Goal: Transaction & Acquisition: Purchase product/service

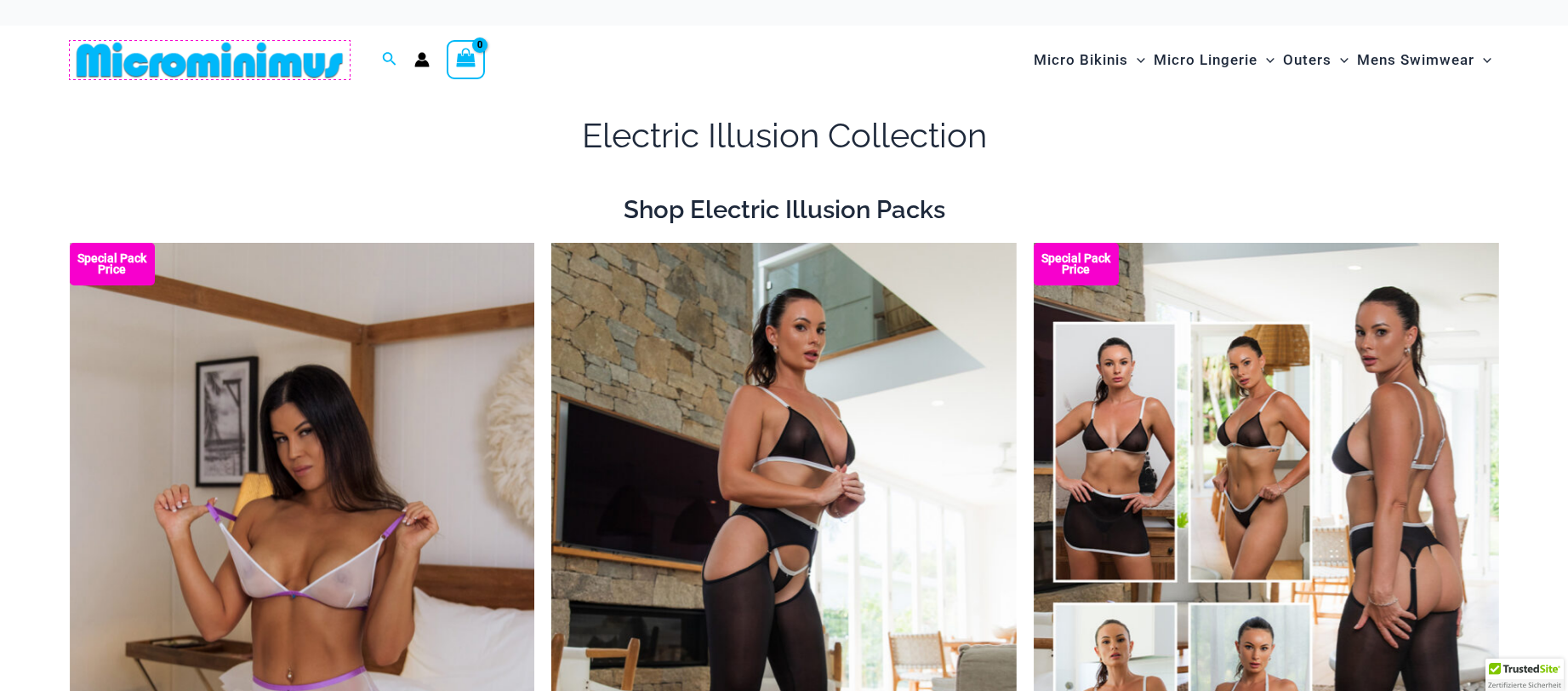
click at [262, 66] on img at bounding box center [210, 60] width 280 height 38
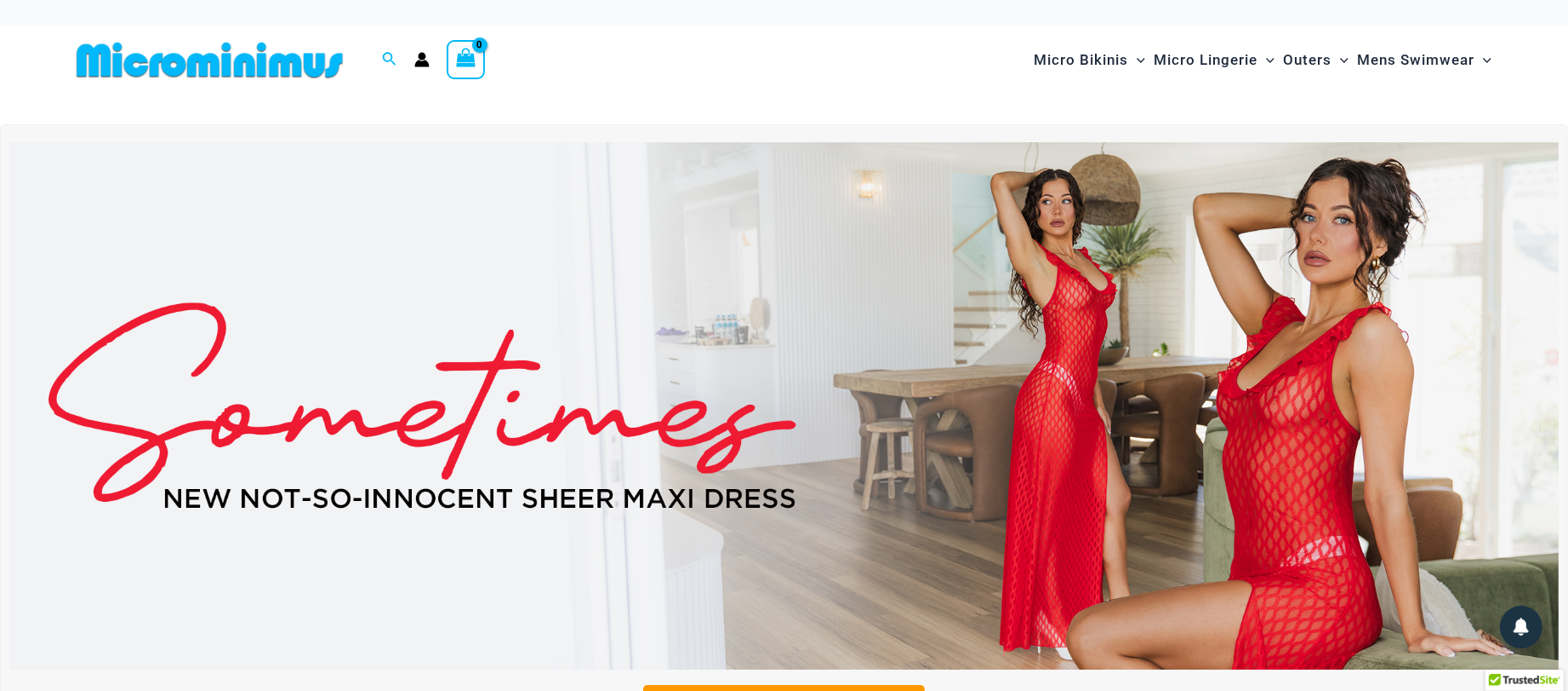
click at [346, 433] on img at bounding box center [784, 405] width 1550 height 527
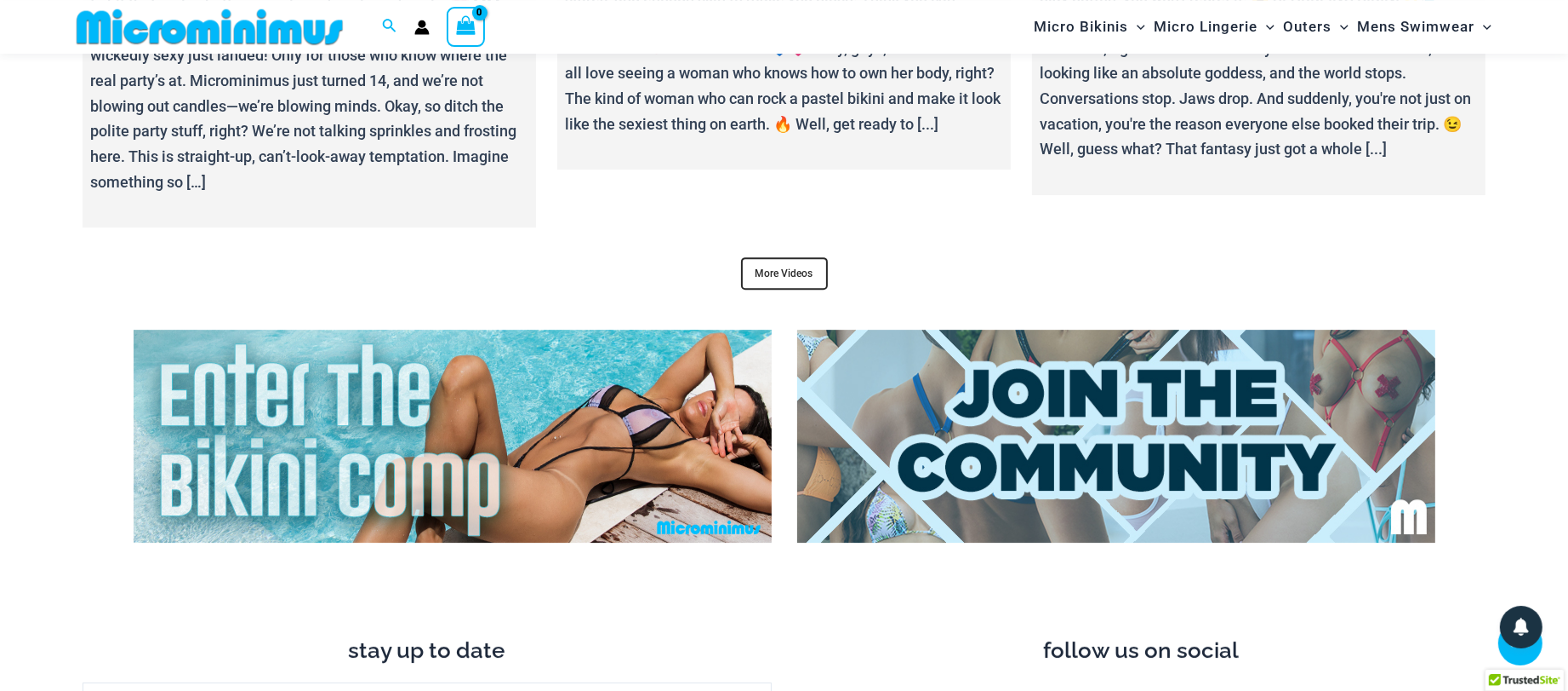
scroll to position [6605, 0]
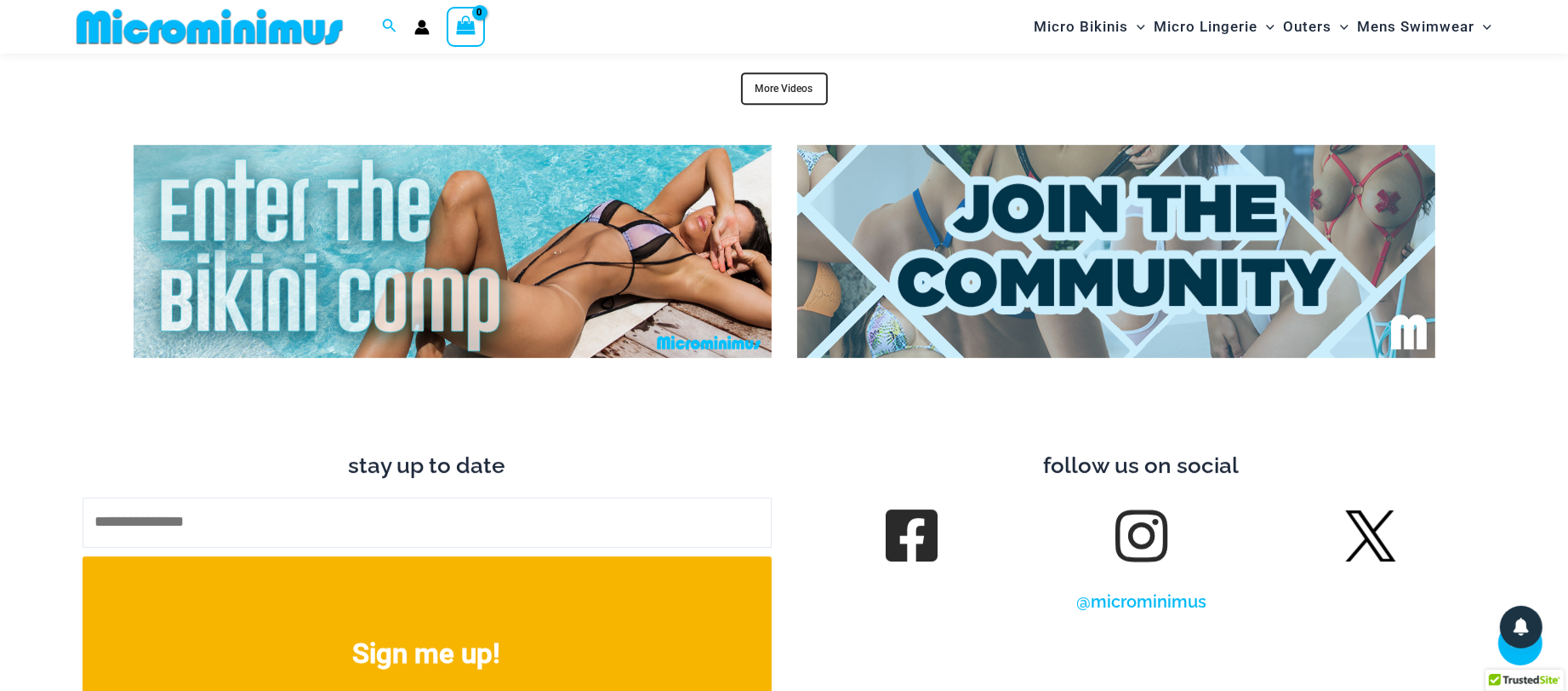
click at [459, 325] on img at bounding box center [452, 251] width 638 height 213
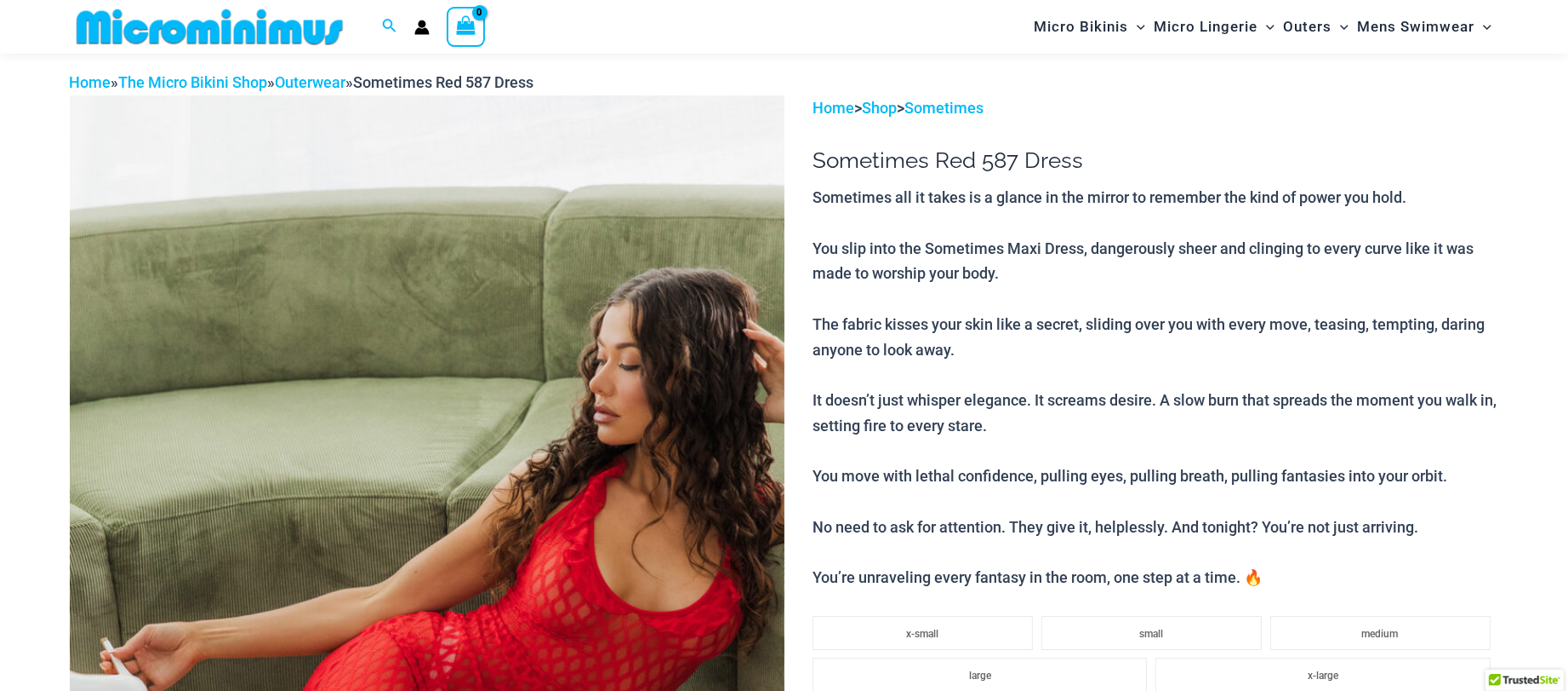
scroll to position [261, 0]
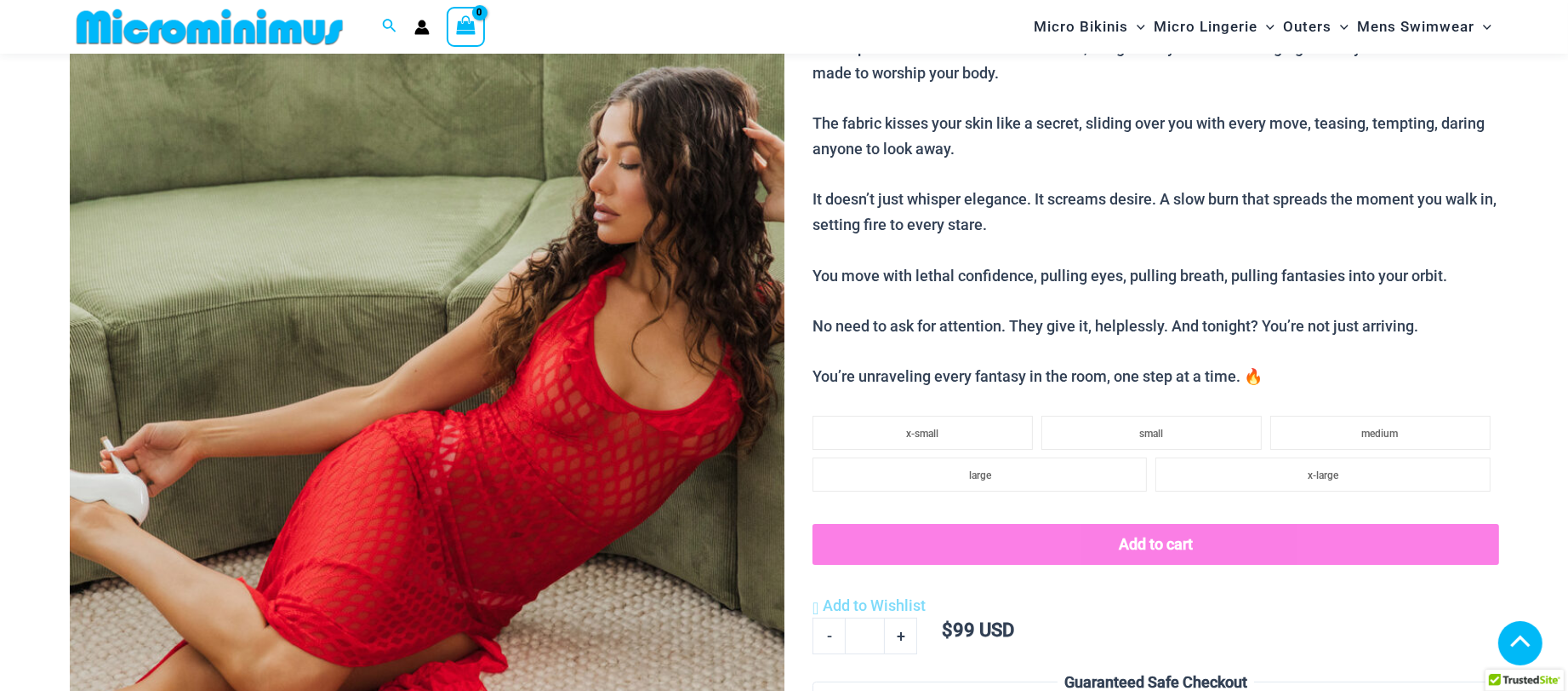
click at [483, 433] on img at bounding box center [427, 430] width 715 height 1072
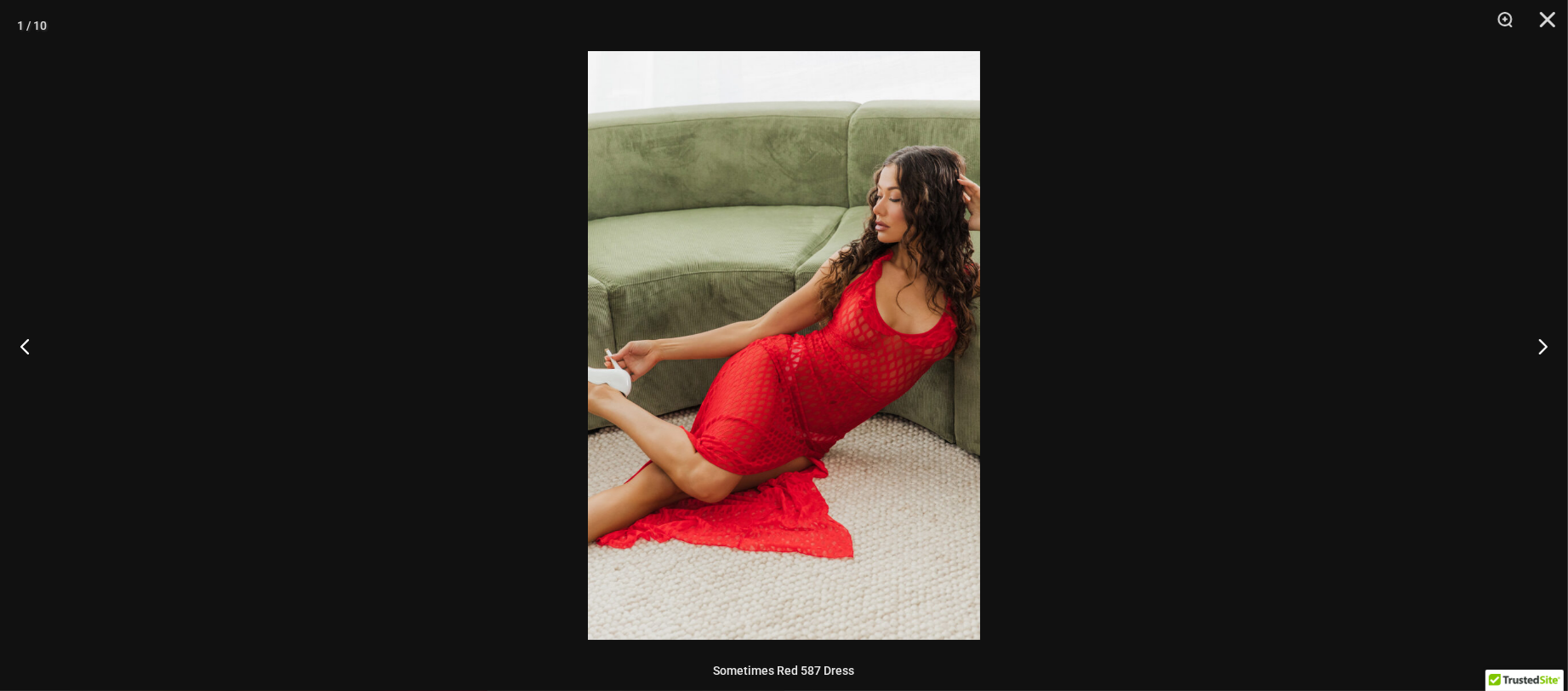
click at [701, 429] on img at bounding box center [784, 345] width 392 height 588
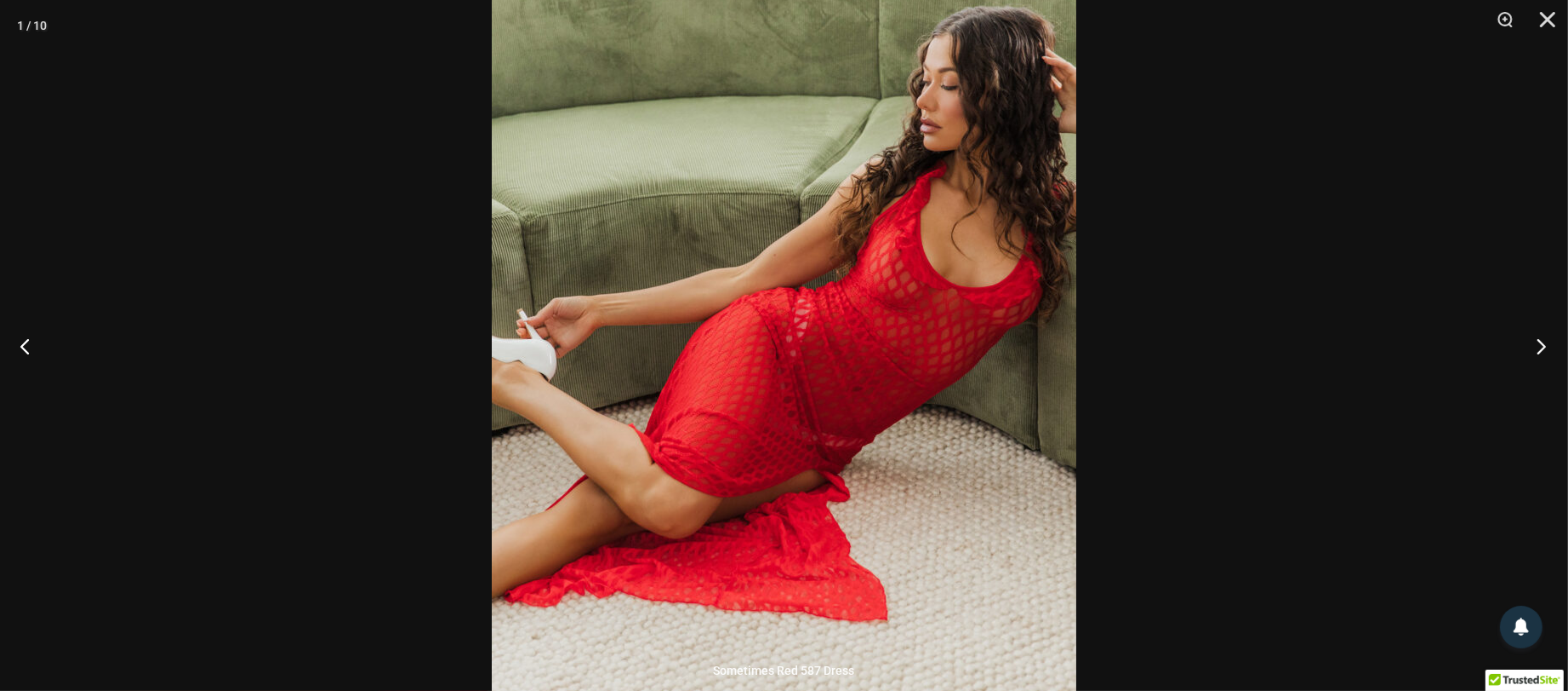
click at [1539, 353] on button "Next" at bounding box center [1537, 346] width 64 height 85
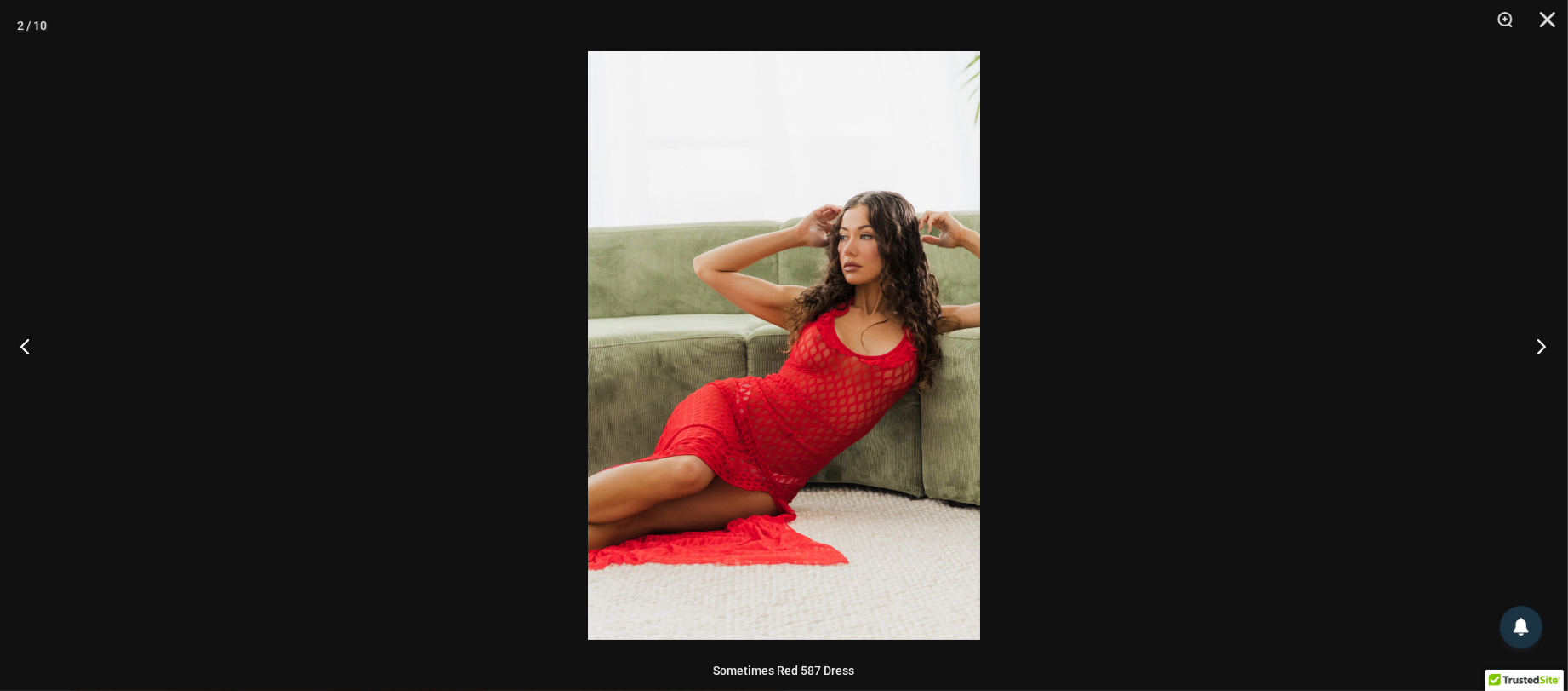
click at [1539, 352] on button "Next" at bounding box center [1537, 346] width 64 height 85
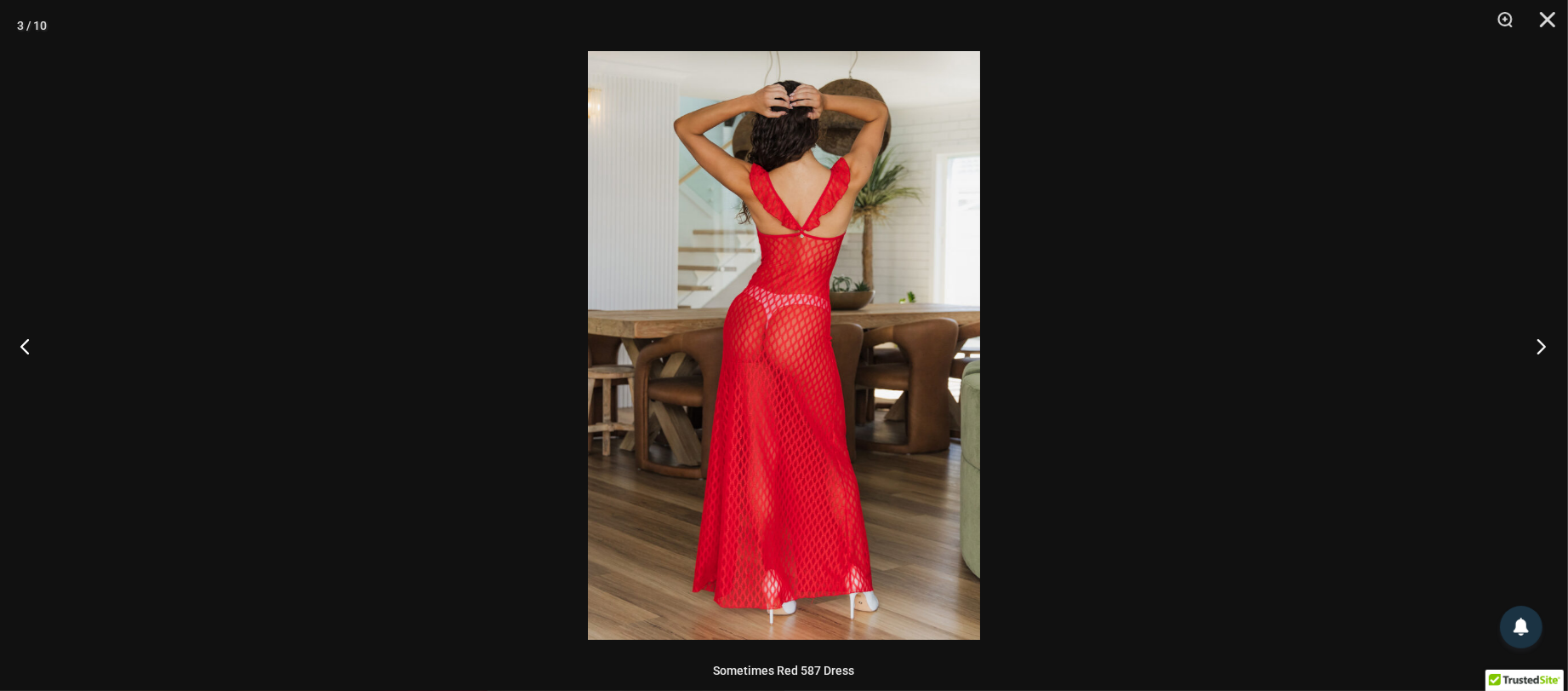
click at [1539, 352] on button "Next" at bounding box center [1537, 346] width 64 height 85
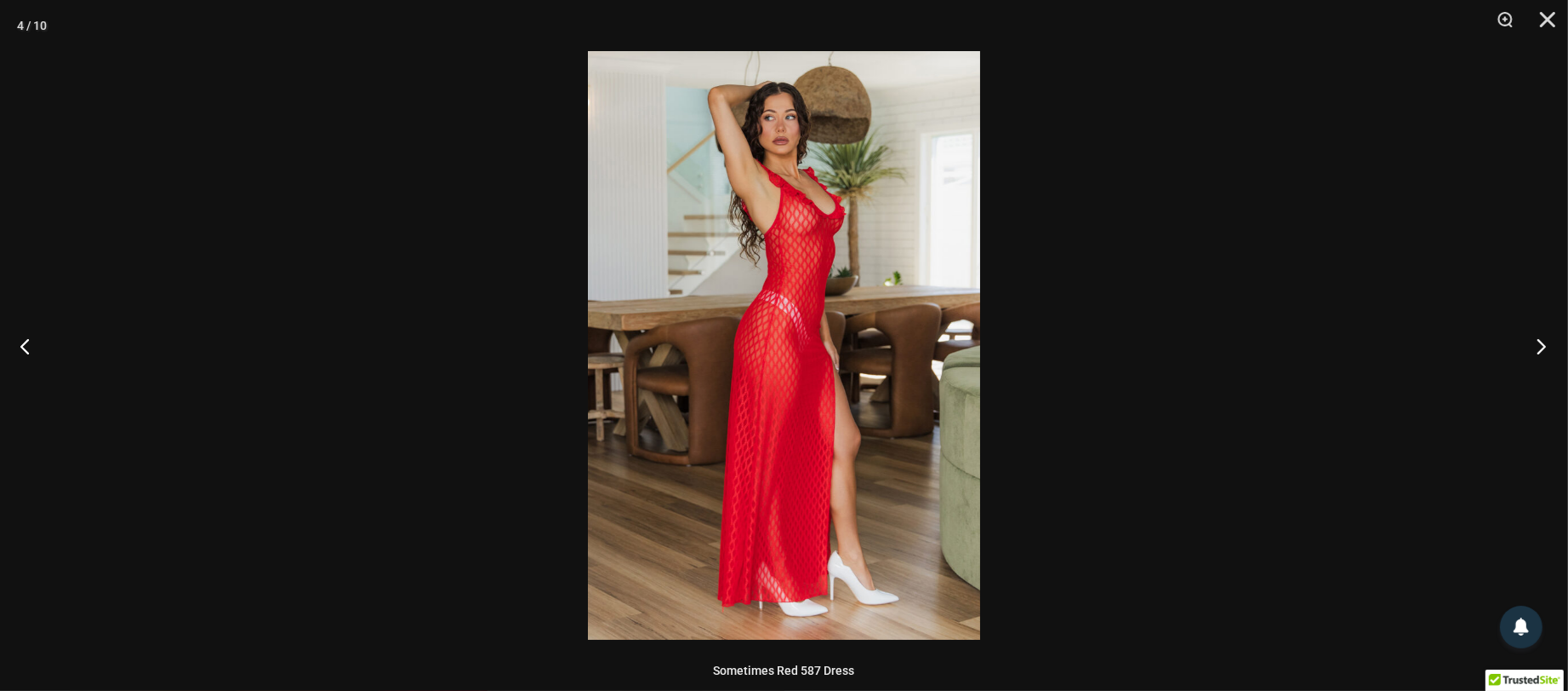
click at [1539, 352] on button "Next" at bounding box center [1537, 346] width 64 height 85
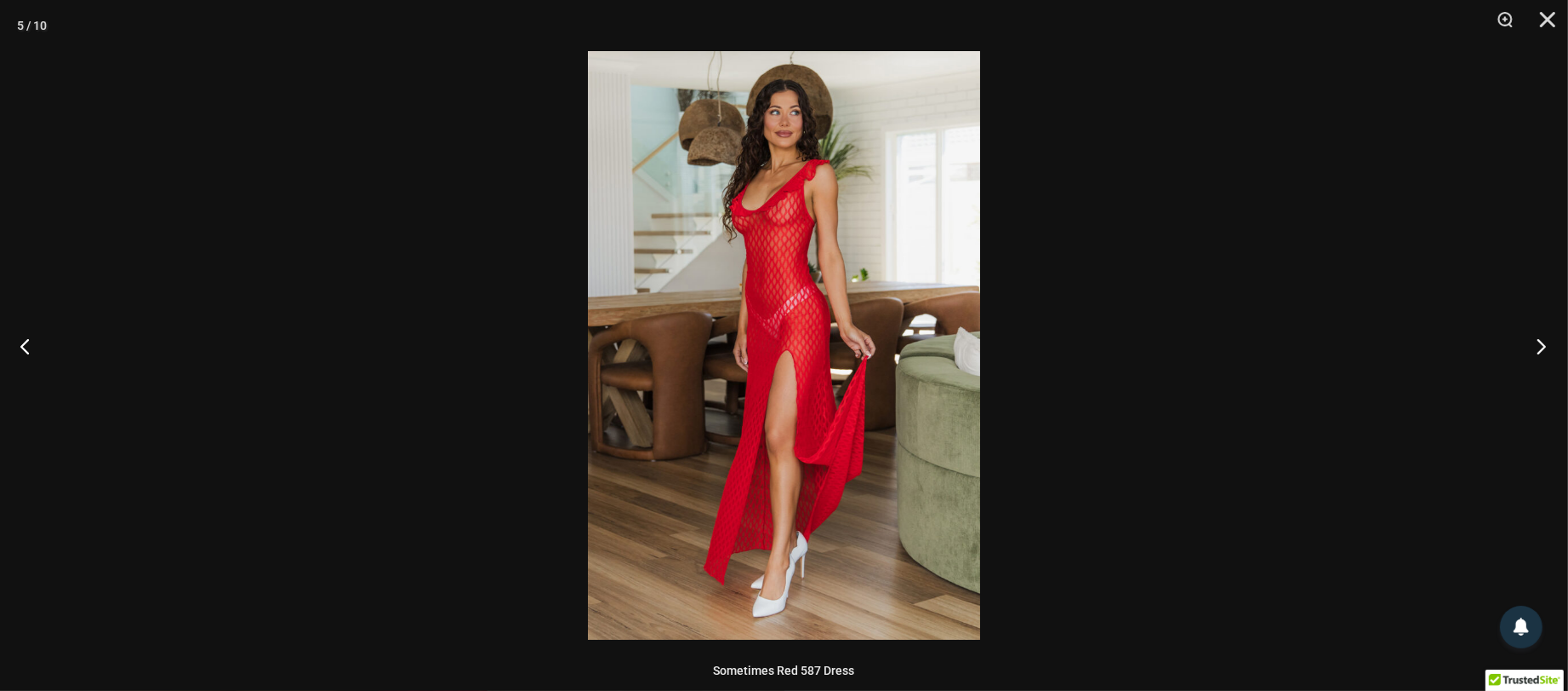
click at [1539, 351] on button "Next" at bounding box center [1537, 346] width 64 height 85
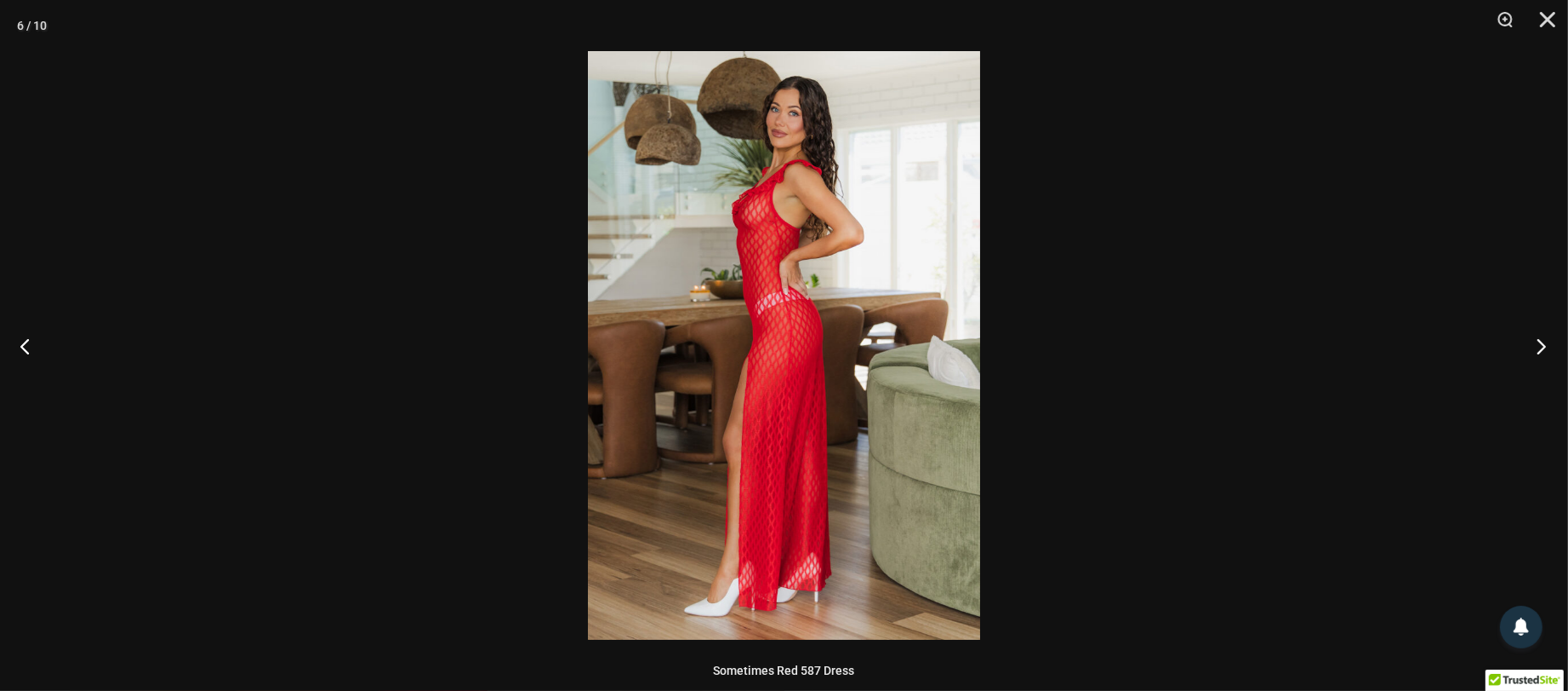
click at [1539, 351] on button "Next" at bounding box center [1537, 346] width 64 height 85
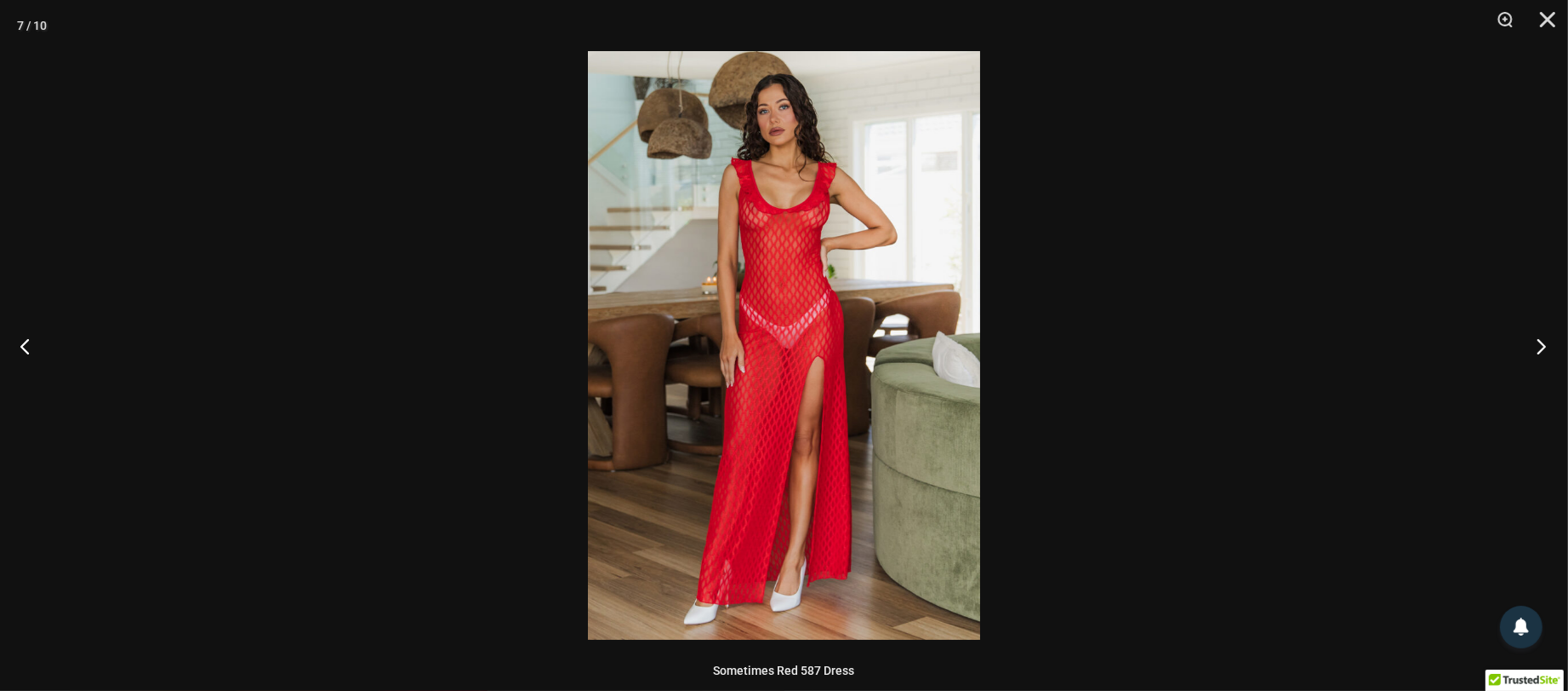
click at [1539, 351] on button "Next" at bounding box center [1537, 346] width 64 height 85
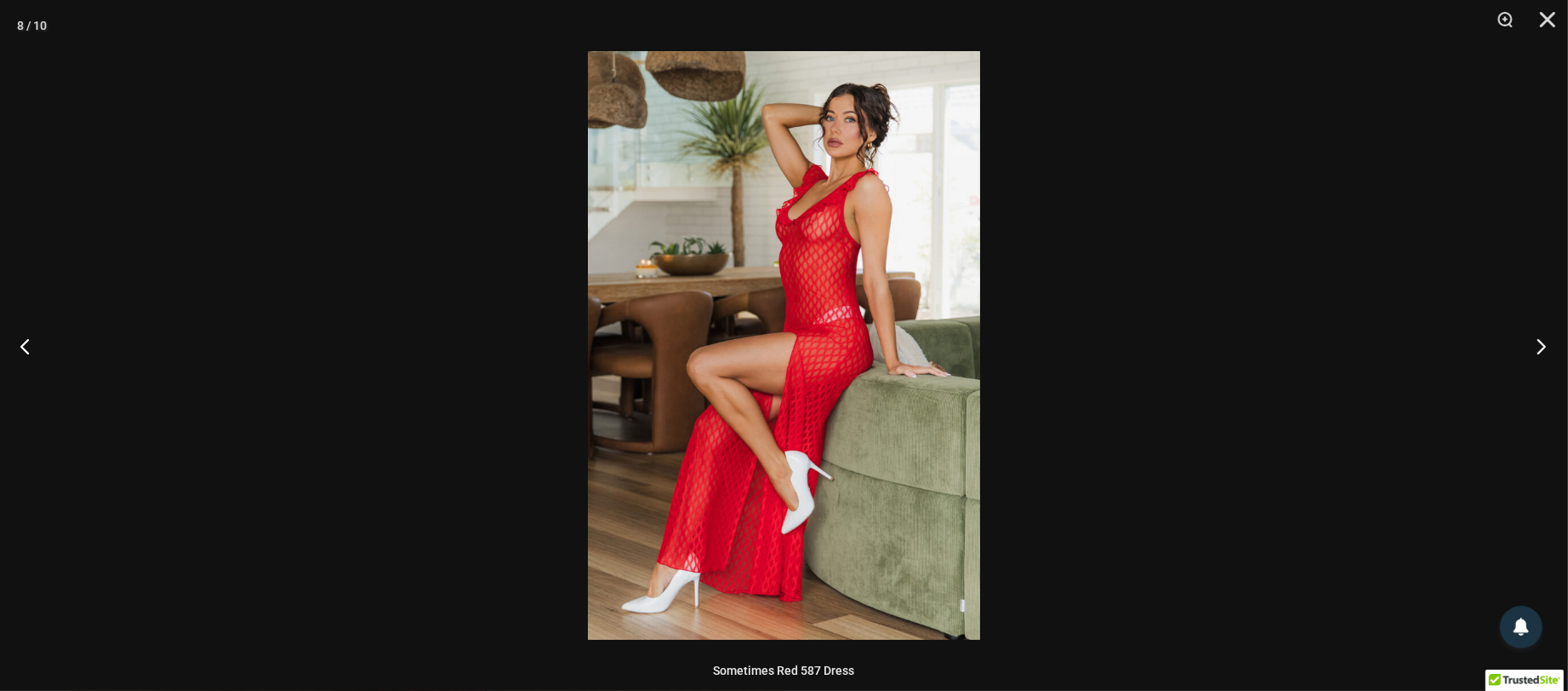
click at [1539, 351] on button "Next" at bounding box center [1537, 346] width 64 height 85
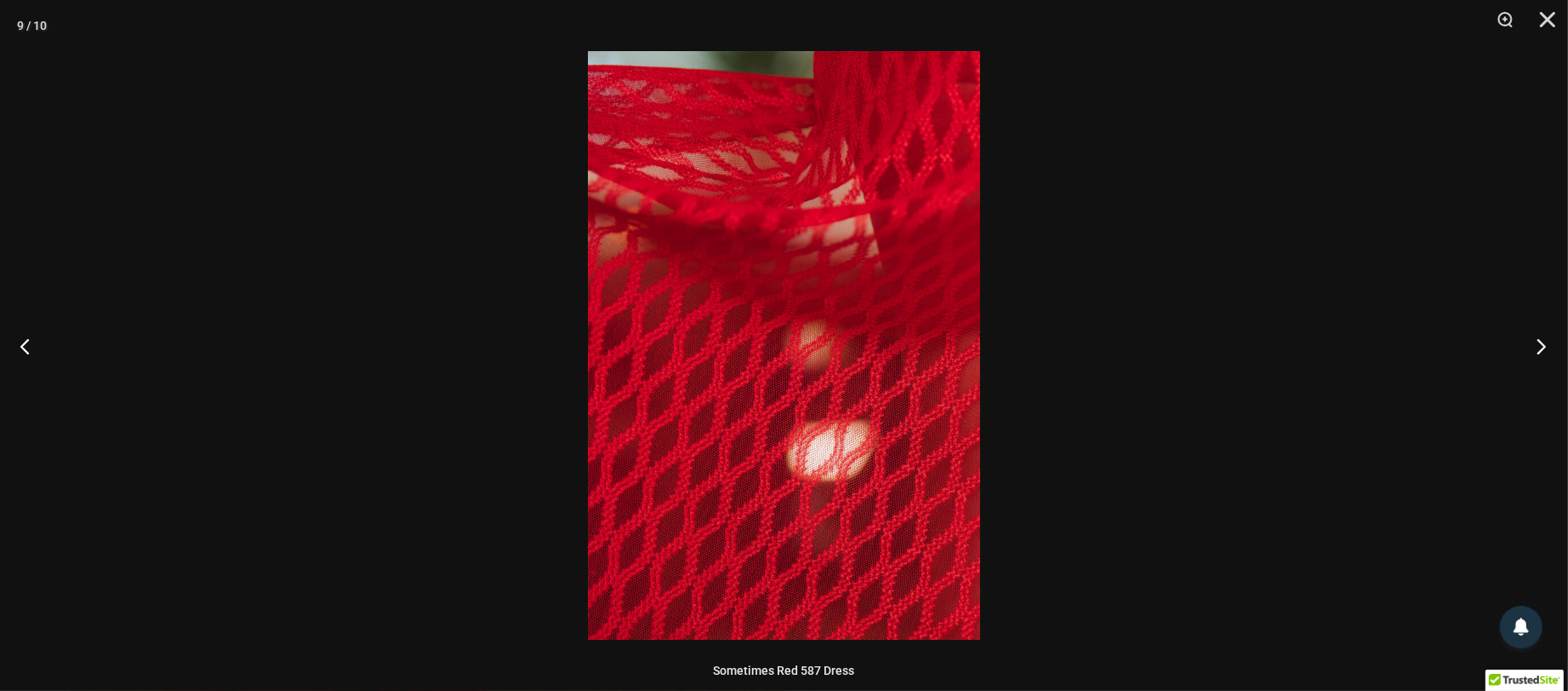
click at [1539, 351] on button "Next" at bounding box center [1537, 346] width 64 height 85
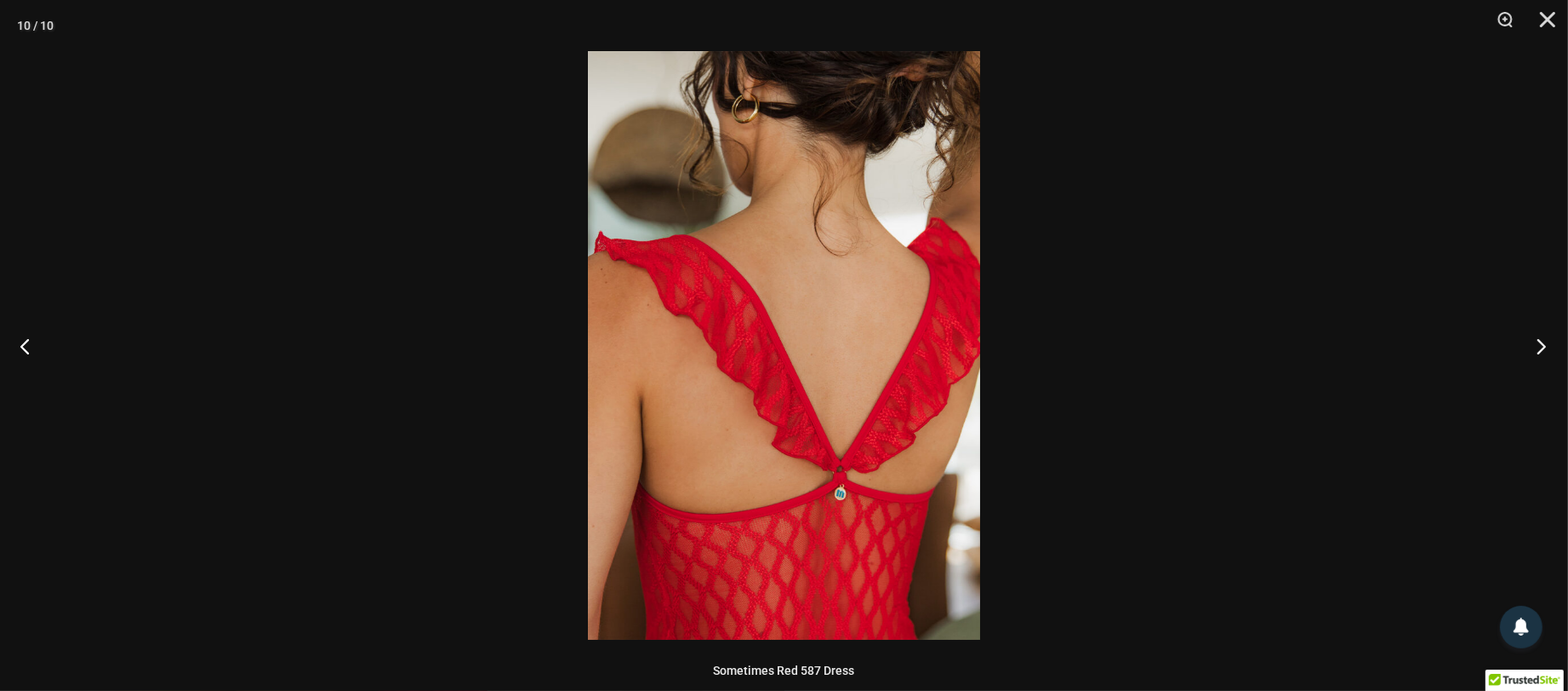
click at [1539, 351] on button "Next" at bounding box center [1537, 346] width 64 height 85
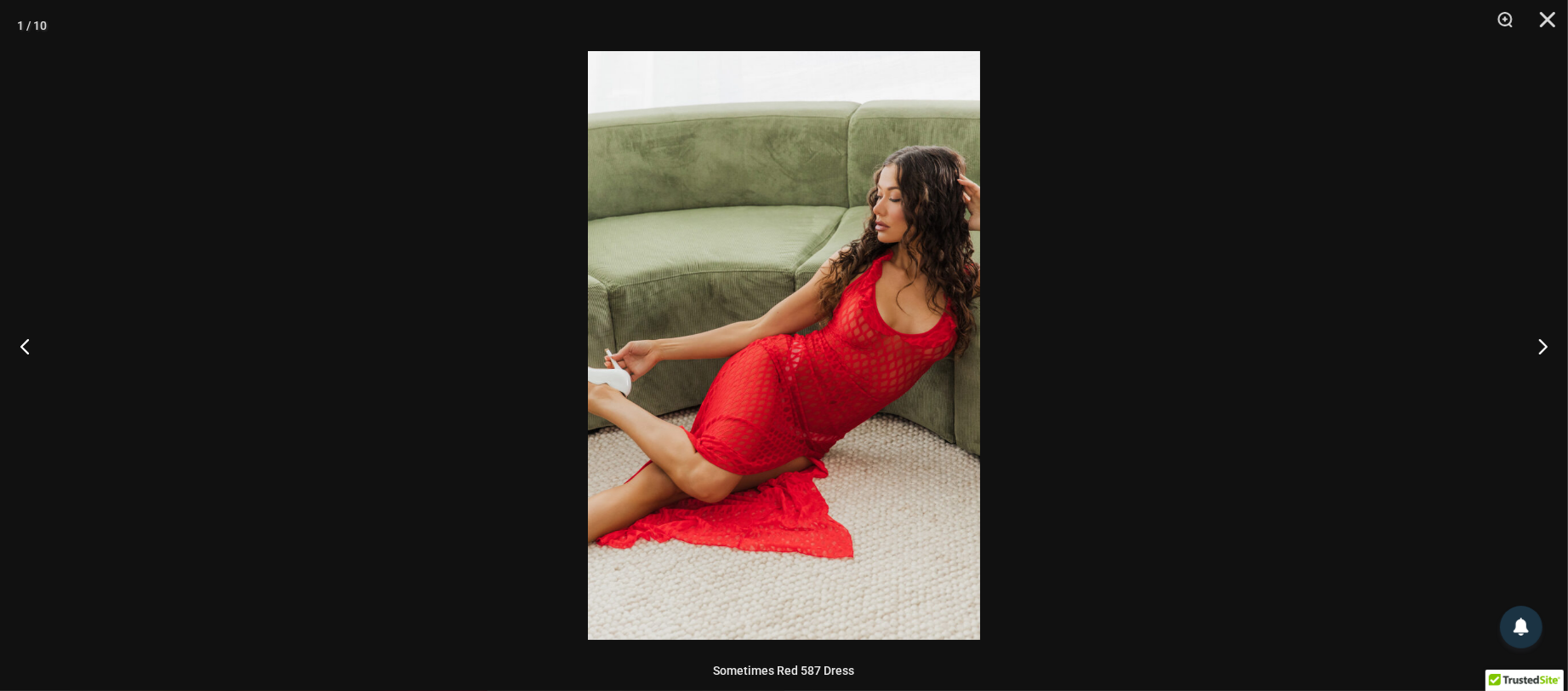
click at [1149, 364] on div at bounding box center [784, 346] width 1568 height 691
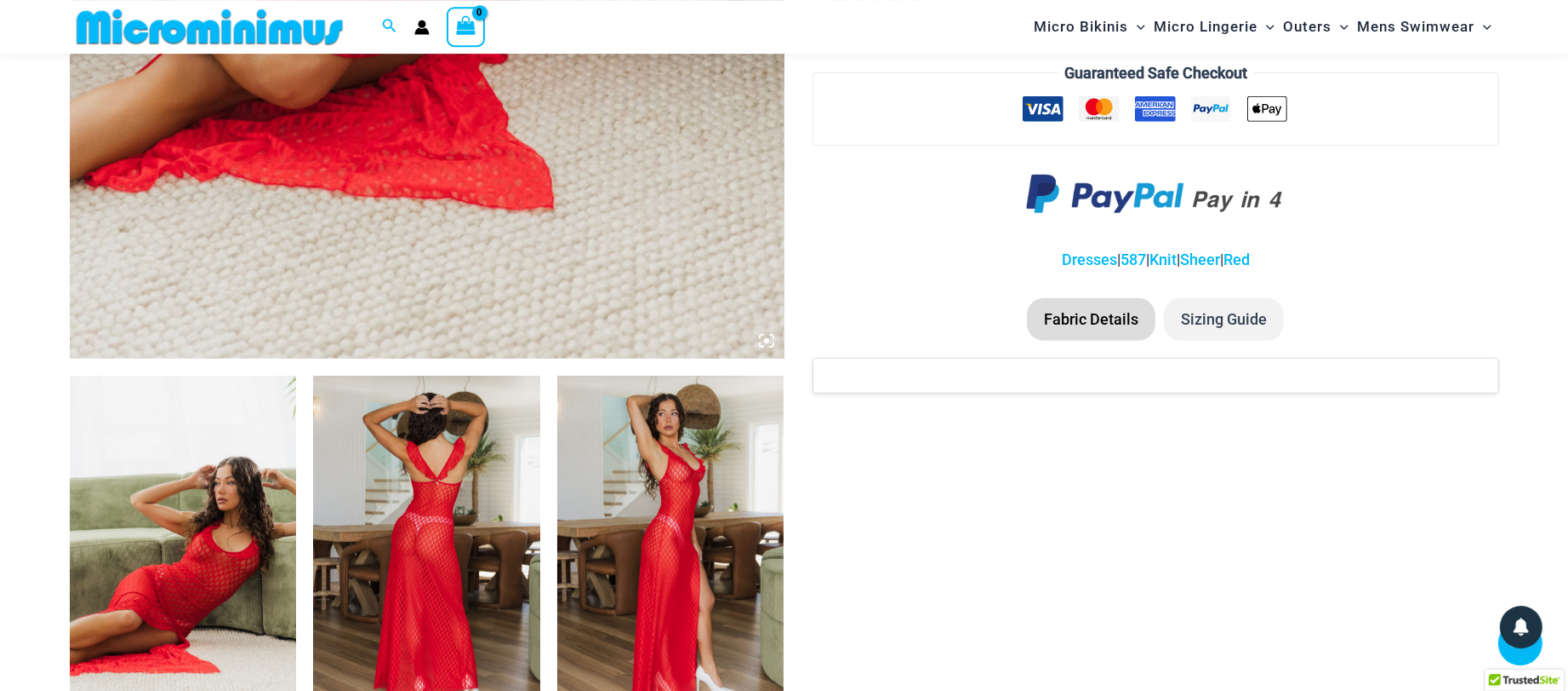
scroll to position [905, 0]
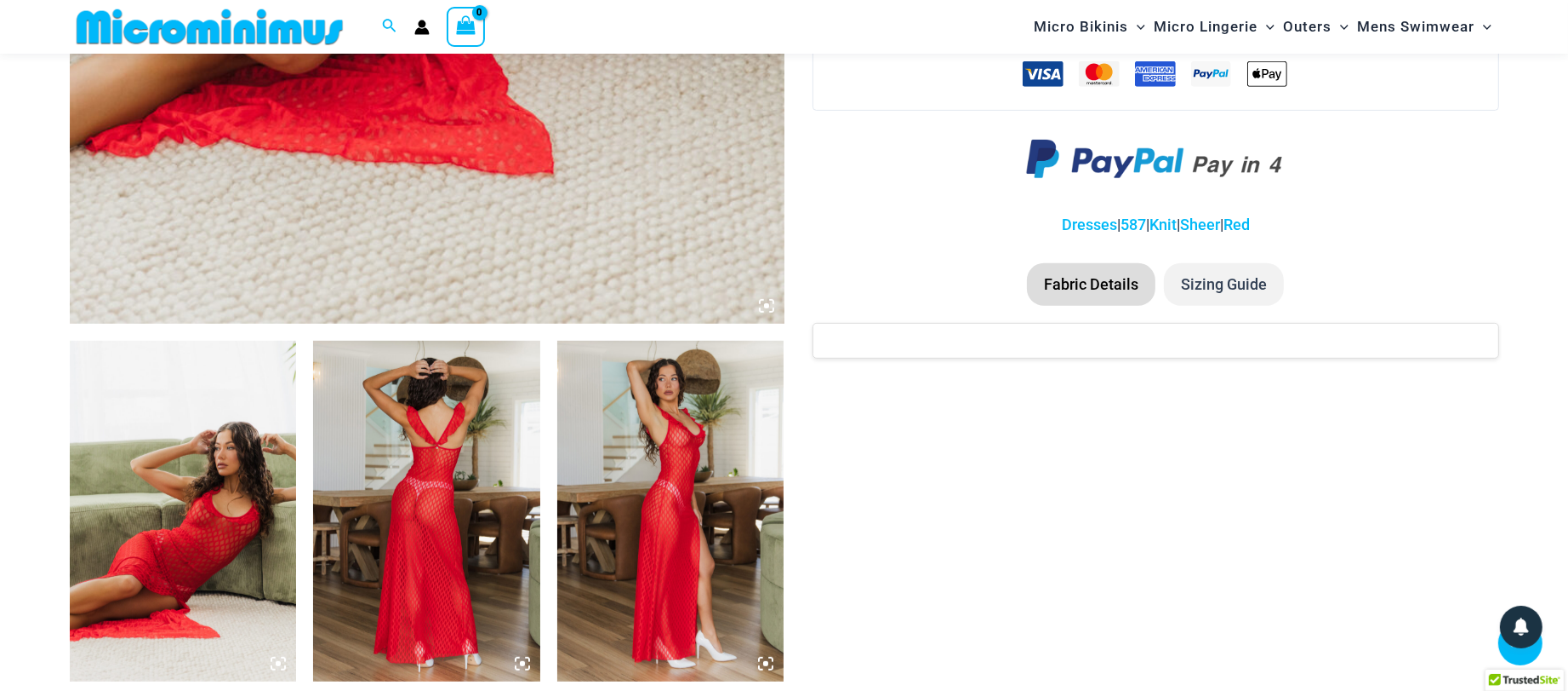
click at [1230, 271] on li "Sizing Guide" at bounding box center [1224, 284] width 120 height 43
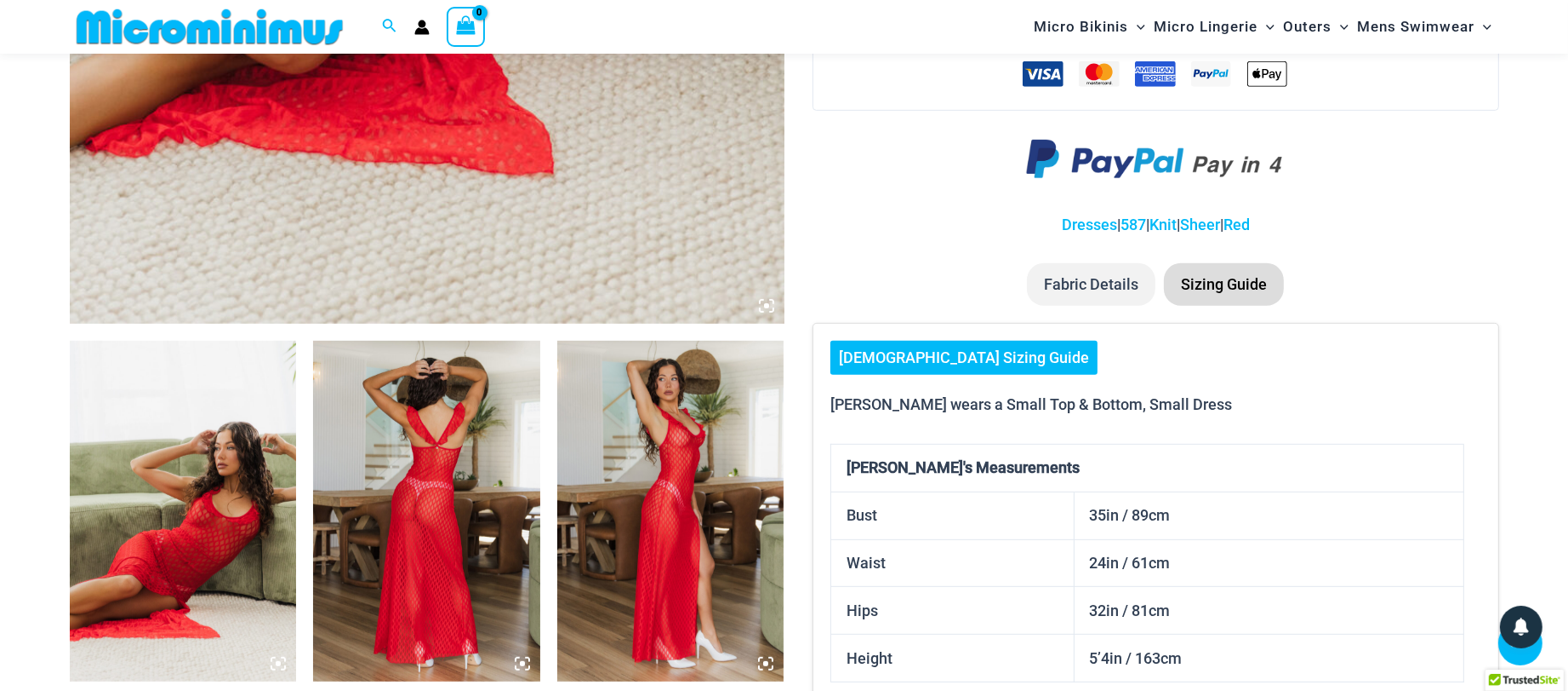
click at [1230, 270] on li "Sizing Guide" at bounding box center [1224, 284] width 120 height 43
